Goal: Information Seeking & Learning: Check status

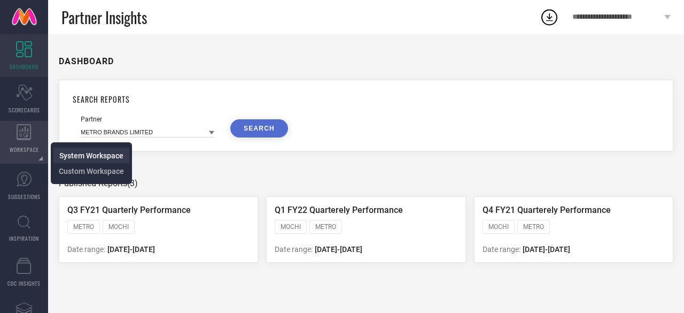
click at [94, 158] on span "System Workspace" at bounding box center [91, 155] width 64 height 9
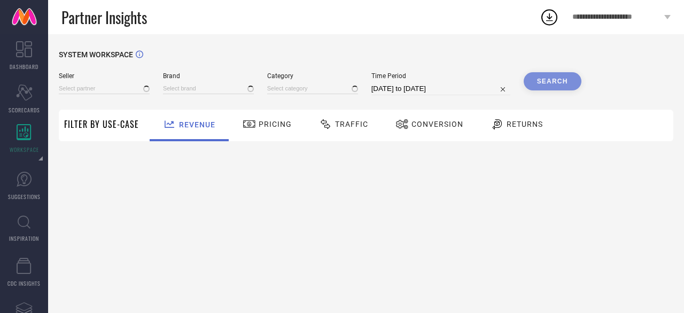
type input "All"
type input "1 STOP FASHION"
type input "All"
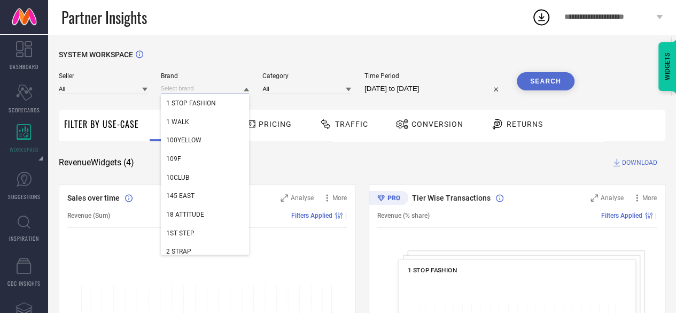
click at [188, 92] on input at bounding box center [205, 88] width 89 height 11
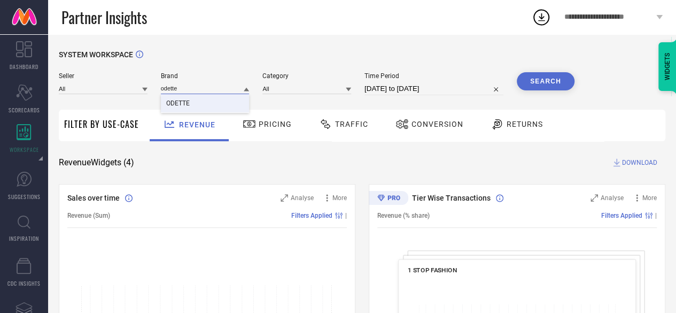
type input "odette"
click at [188, 103] on span "ODETTE" at bounding box center [178, 102] width 24 height 7
click at [126, 89] on input at bounding box center [103, 88] width 89 height 11
click at [122, 90] on input at bounding box center [103, 88] width 89 height 11
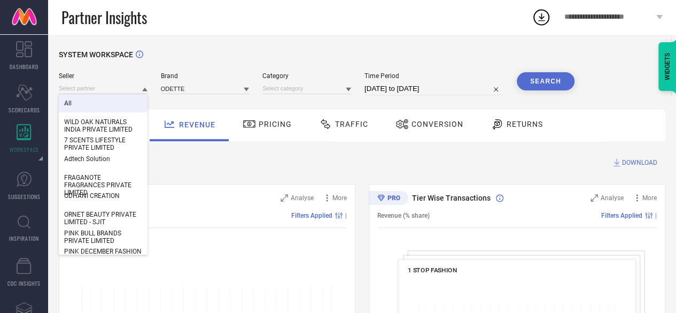
click at [80, 101] on div "All" at bounding box center [103, 103] width 89 height 18
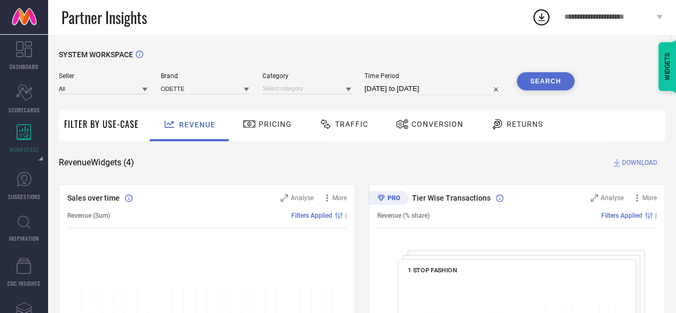
select select "7"
select select "2025"
select select "8"
select select "2025"
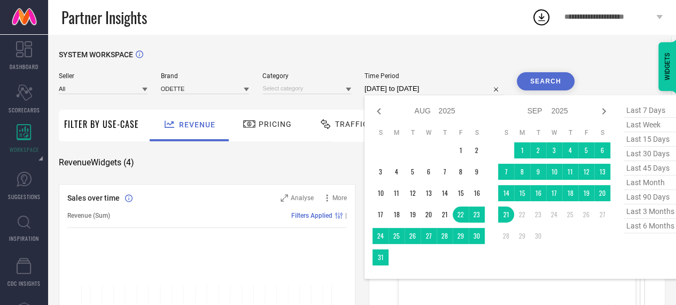
click at [373, 94] on input "[DATE] to [DATE]" at bounding box center [434, 88] width 139 height 13
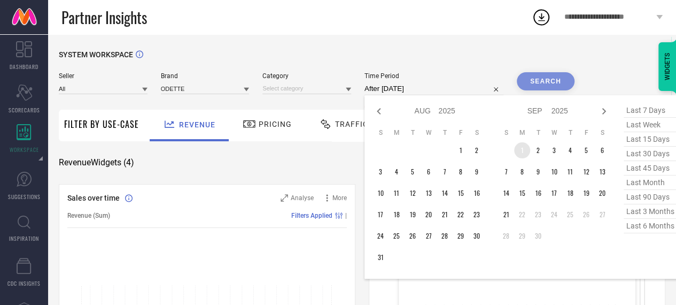
click at [524, 153] on td "1" at bounding box center [522, 150] width 16 height 16
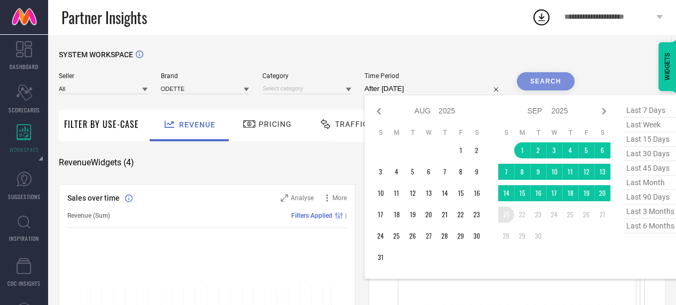
type input "[DATE] to [DATE]"
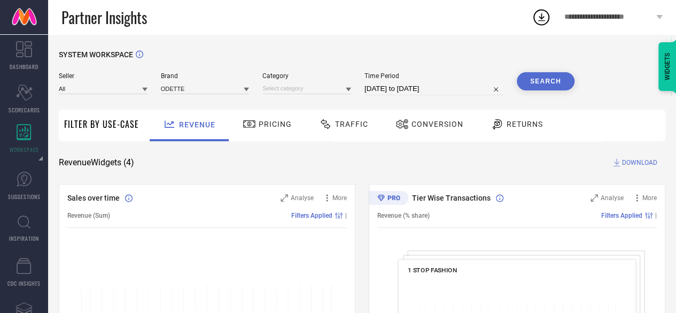
click at [542, 79] on button "Search" at bounding box center [546, 81] width 58 height 18
click at [312, 88] on input at bounding box center [306, 88] width 89 height 11
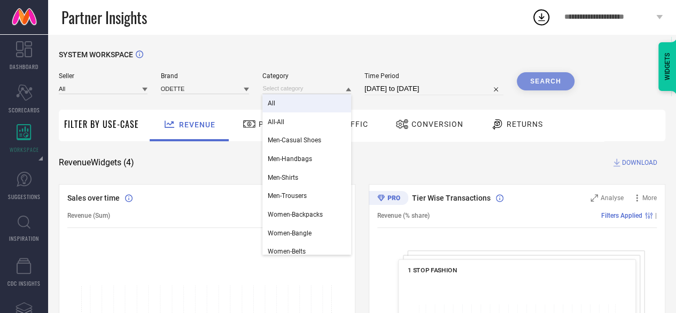
click at [300, 102] on div "All" at bounding box center [306, 103] width 89 height 18
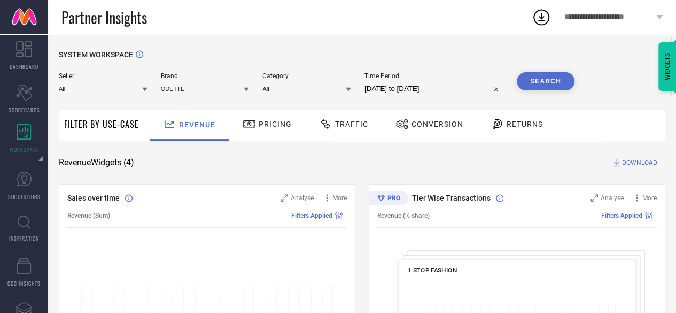
click at [543, 82] on button "Search" at bounding box center [546, 81] width 58 height 18
click at [275, 123] on span "Pricing" at bounding box center [275, 124] width 33 height 9
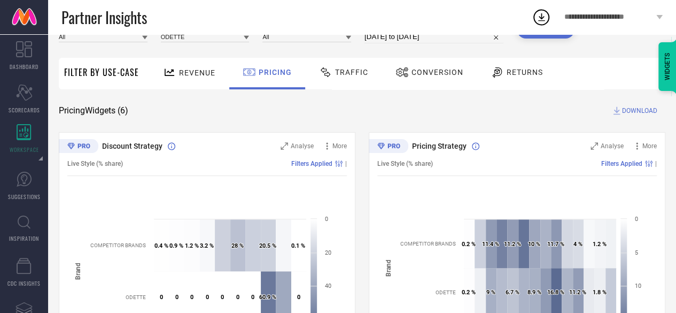
scroll to position [38, 0]
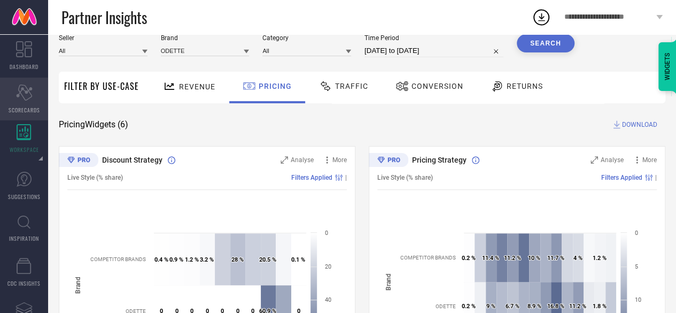
click at [30, 98] on icon "Scorecard" at bounding box center [24, 92] width 17 height 16
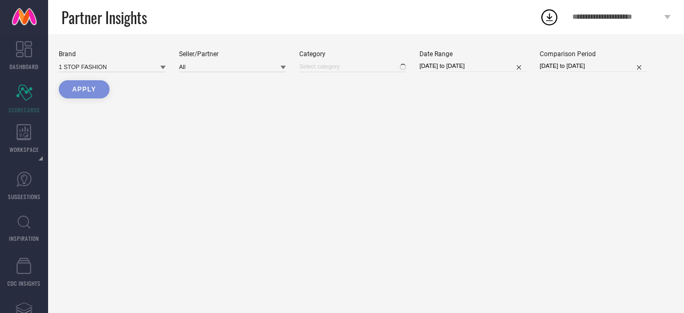
type input "All"
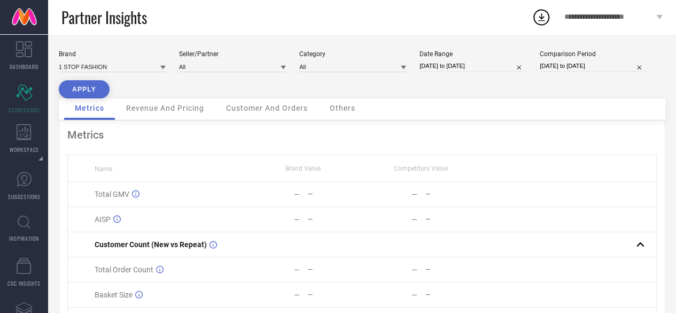
click at [193, 112] on span "Revenue And Pricing" at bounding box center [165, 108] width 78 height 9
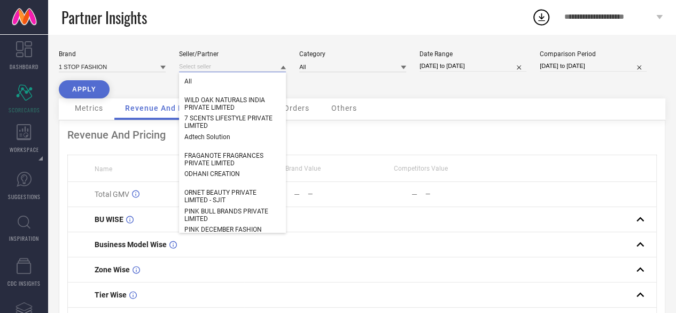
click at [195, 69] on input at bounding box center [232, 66] width 107 height 11
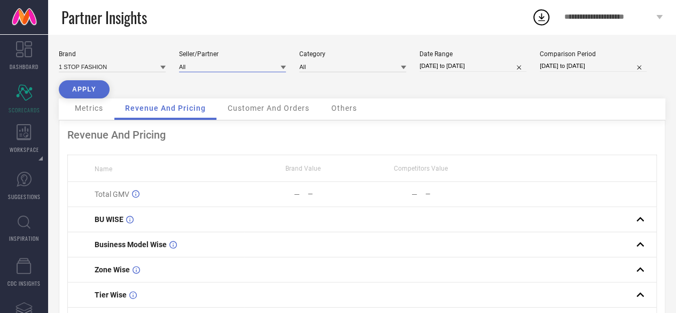
click at [195, 69] on input at bounding box center [232, 66] width 107 height 11
type input "odette"
click at [200, 84] on span "Odette E - Retail Private Limited" at bounding box center [229, 81] width 90 height 7
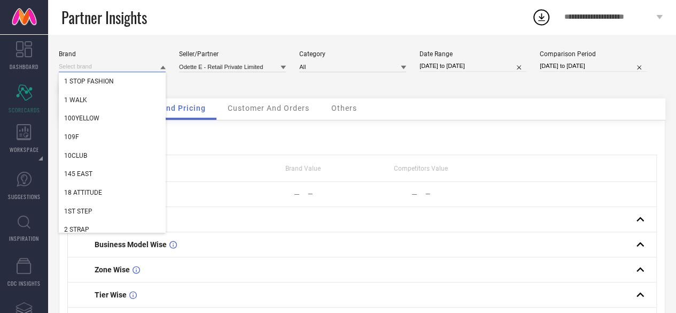
click at [156, 66] on input at bounding box center [112, 66] width 107 height 11
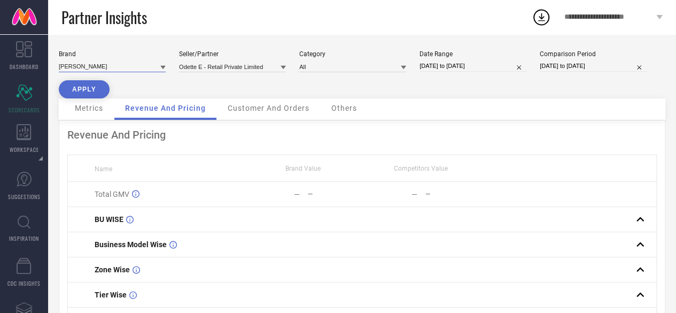
type input "odette"
click at [156, 66] on input "odette" at bounding box center [112, 66] width 107 height 11
click at [123, 84] on div "ODETTE" at bounding box center [112, 81] width 107 height 18
type input "All"
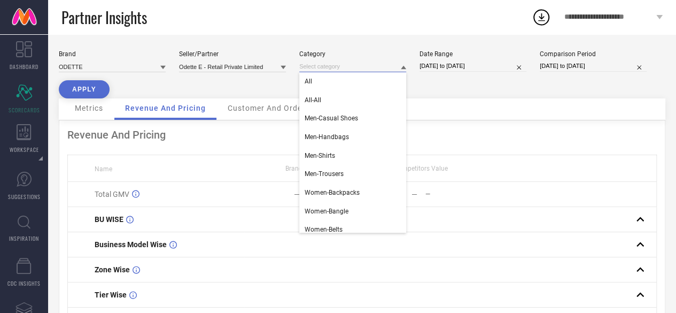
click at [360, 70] on input at bounding box center [352, 66] width 107 height 11
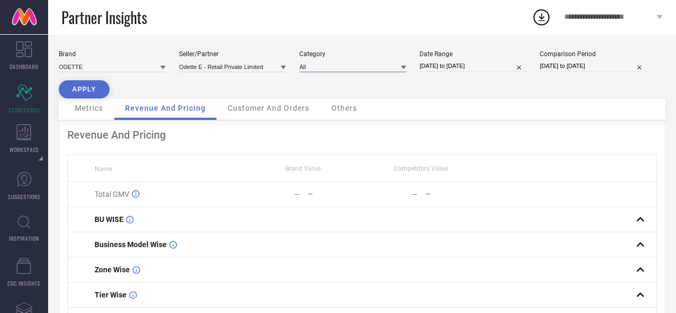
select select "7"
select select "2025"
select select "8"
select select "2025"
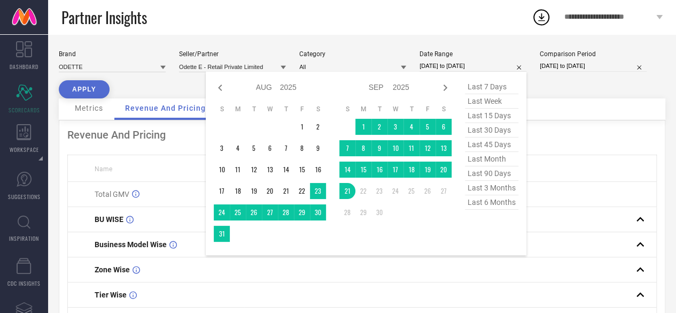
click at [436, 66] on input "[DATE] to [DATE]" at bounding box center [473, 65] width 107 height 11
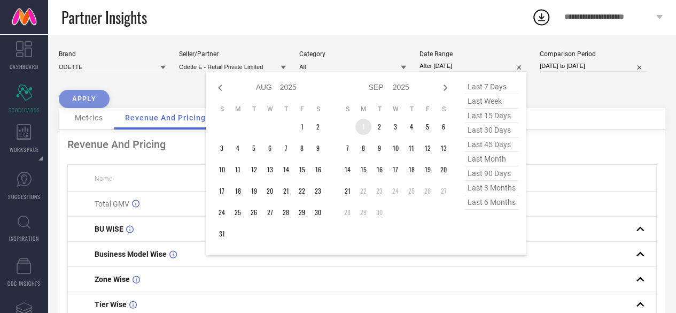
click at [365, 127] on td "1" at bounding box center [364, 127] width 16 height 16
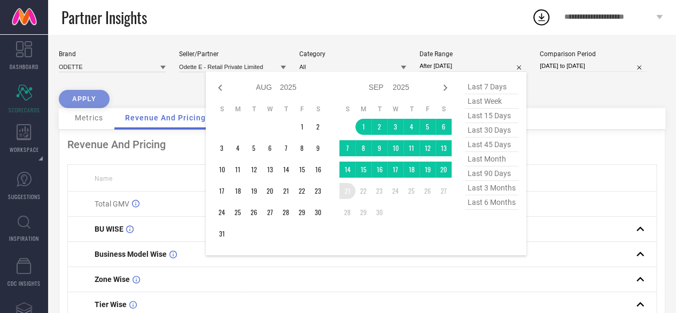
type input "[DATE] to [DATE]"
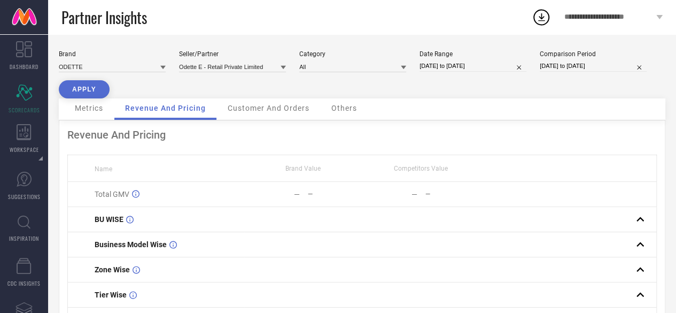
click at [84, 86] on button "APPLY" at bounding box center [84, 89] width 51 height 18
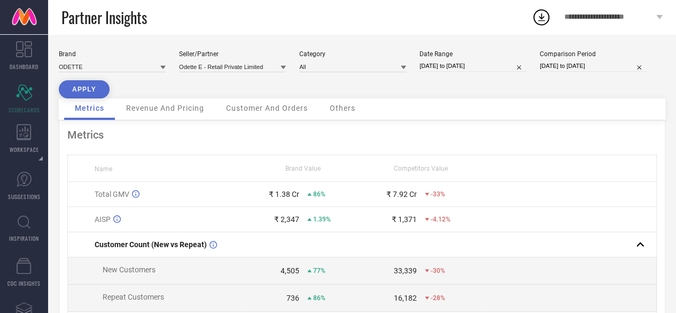
click at [172, 109] on span "Revenue And Pricing" at bounding box center [165, 108] width 78 height 9
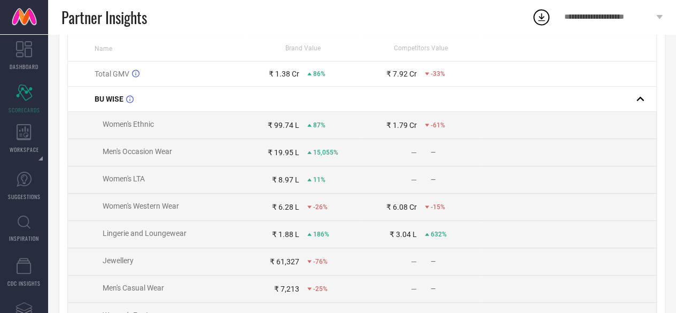
scroll to position [121, 0]
